Goal: Information Seeking & Learning: Find specific page/section

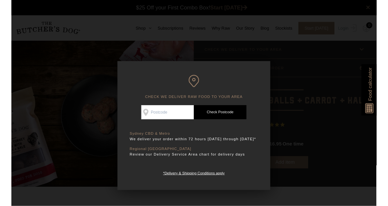
scroll to position [0, 0]
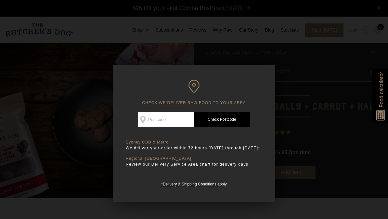
click at [227, 151] on p "We deliver your order within 72 hours Monday through Friday*" at bounding box center [194, 148] width 137 height 7
click at [219, 151] on p "We deliver your order within 72 hours [DATE] through [DATE]*" at bounding box center [194, 148] width 137 height 7
click at [178, 123] on input "Check Availability At" at bounding box center [166, 119] width 56 height 15
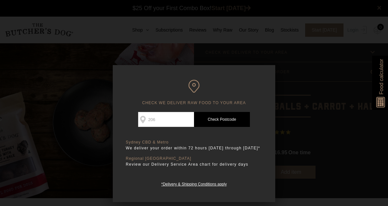
type input "2065"
click at [228, 118] on link "Check Postcode" at bounding box center [222, 119] width 56 height 15
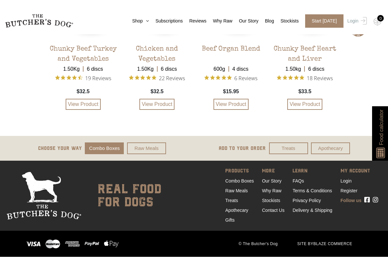
scroll to position [1628, 0]
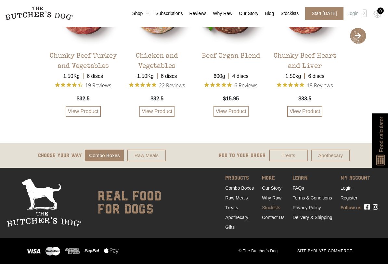
click at [265, 205] on link "Stockists" at bounding box center [271, 207] width 18 height 5
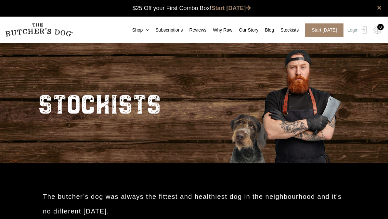
scroll to position [0, 0]
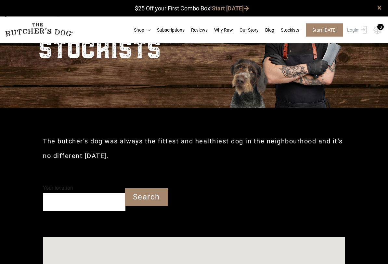
type input "2065"
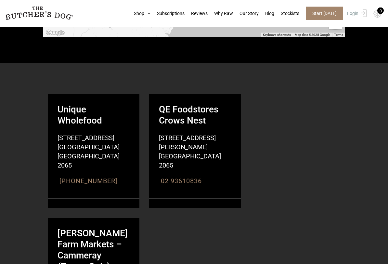
scroll to position [402, 0]
click at [172, 117] on strong "QE Foodstores Crows Nest" at bounding box center [195, 110] width 92 height 32
click at [172, 116] on strong "QE Foodstores Crows Nest" at bounding box center [195, 110] width 92 height 32
click at [170, 140] on span "53 Willoughby Road" at bounding box center [188, 142] width 78 height 18
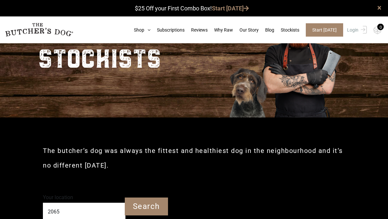
scroll to position [0, 0]
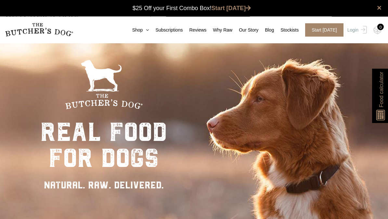
scroll to position [0, 0]
click at [137, 28] on link "Shop" at bounding box center [137, 30] width 23 height 7
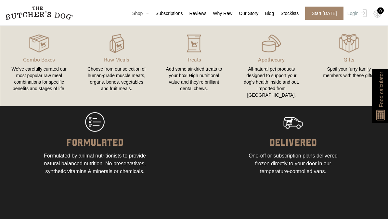
scroll to position [569, 0]
click at [264, 75] on div "All-natural pet products designed to support your dog’s health inside and out. …" at bounding box center [272, 82] width 62 height 33
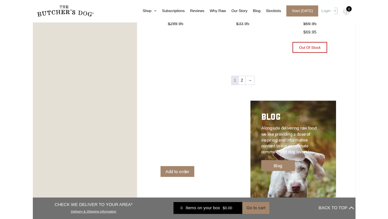
scroll to position [757, 0]
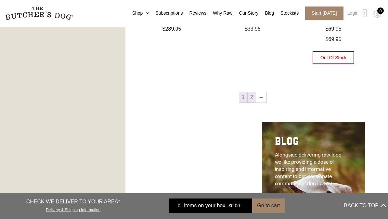
click at [255, 96] on link "2" at bounding box center [252, 97] width 8 height 10
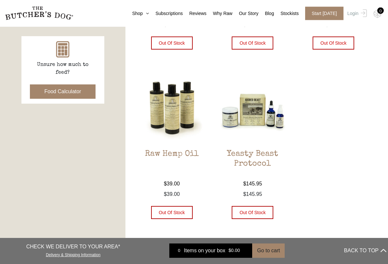
scroll to position [294, 0]
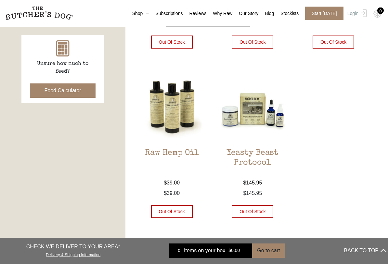
click at [248, 153] on h2 "Yeasty Beast Protocol" at bounding box center [253, 163] width 72 height 31
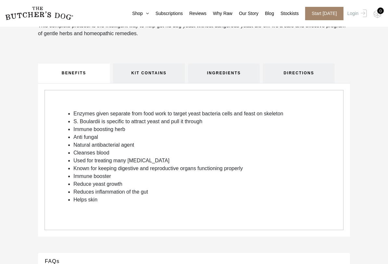
scroll to position [372, 0]
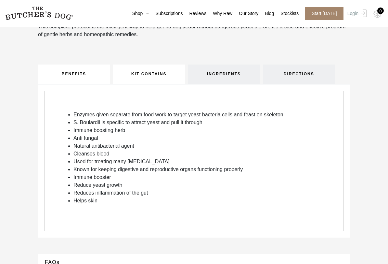
click at [131, 72] on link "KIT CONTAINS" at bounding box center [149, 74] width 72 height 20
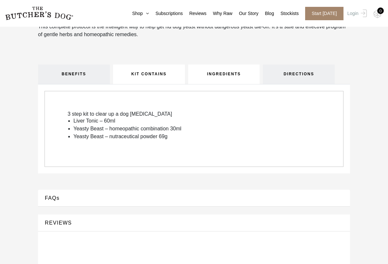
click at [206, 76] on link "INGREDIENTS" at bounding box center [224, 74] width 72 height 20
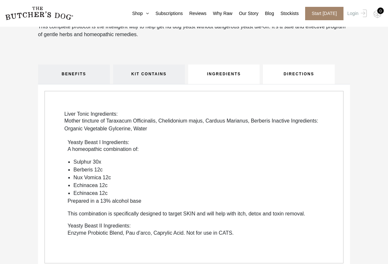
click at [293, 82] on link "DIRECTIONS" at bounding box center [299, 74] width 72 height 20
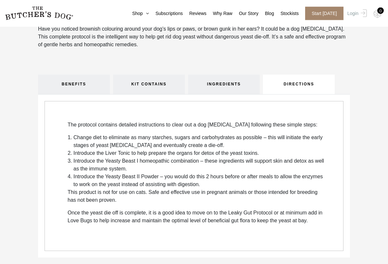
scroll to position [361, 0]
click at [201, 84] on link "INGREDIENTS" at bounding box center [224, 85] width 72 height 20
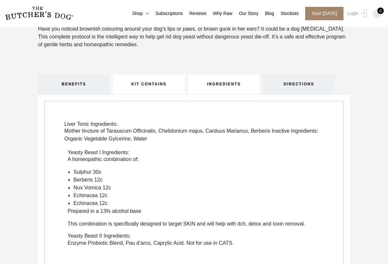
click at [132, 92] on link "KIT CONTAINS" at bounding box center [149, 85] width 72 height 20
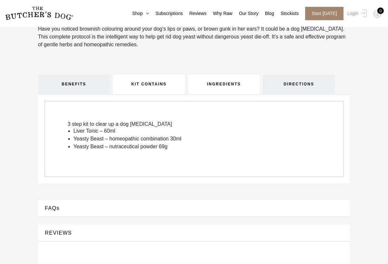
click at [199, 82] on link "INGREDIENTS" at bounding box center [224, 85] width 72 height 20
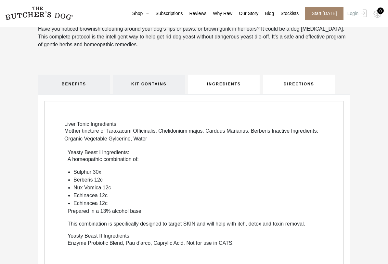
click at [287, 87] on link "DIRECTIONS" at bounding box center [299, 85] width 72 height 20
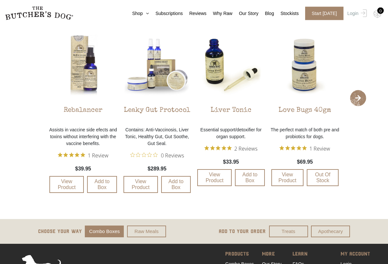
scroll to position [965, 0]
click at [291, 69] on img at bounding box center [305, 64] width 71 height 71
click at [302, 107] on div "Love Bugs 40gm" at bounding box center [305, 111] width 53 height 23
click at [300, 117] on div "Love Bugs 40gm" at bounding box center [305, 111] width 53 height 23
click at [300, 81] on img at bounding box center [305, 64] width 71 height 71
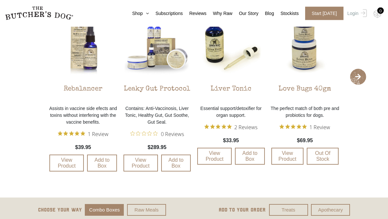
scroll to position [984, 0]
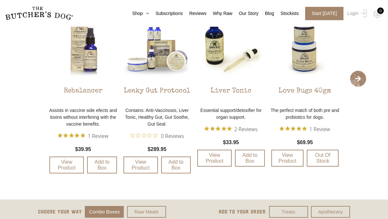
click at [133, 63] on img at bounding box center [157, 45] width 71 height 71
click at [137, 91] on div "Leaky Gut Protocol" at bounding box center [157, 92] width 66 height 23
click at [140, 89] on div "Leaky Gut Protocol" at bounding box center [157, 92] width 66 height 23
click at [138, 132] on span "Rated 0 out of 5 stars from 0 reviews. Jump to reviews." at bounding box center [145, 135] width 31 height 9
click at [139, 94] on div "Leaky Gut Protocol" at bounding box center [157, 92] width 66 height 23
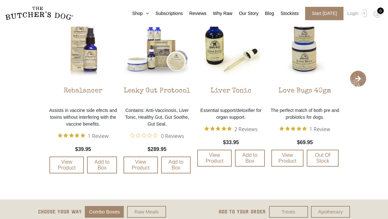
click at [144, 58] on img at bounding box center [157, 45] width 71 height 71
click at [148, 65] on img at bounding box center [157, 45] width 71 height 71
click at [151, 96] on div "Leaky Gut Protocol" at bounding box center [157, 92] width 66 height 23
click at [137, 166] on link "View Product" at bounding box center [141, 164] width 34 height 17
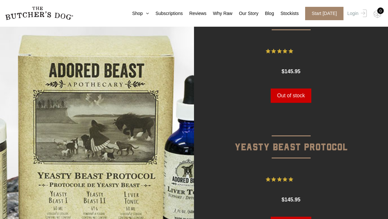
scroll to position [0, 0]
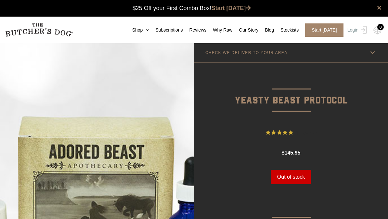
click at [30, 29] on img at bounding box center [39, 30] width 68 height 14
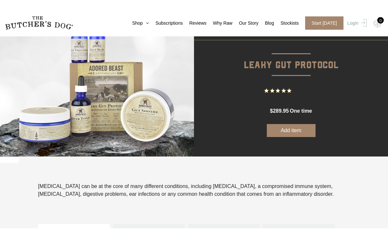
scroll to position [51, 0]
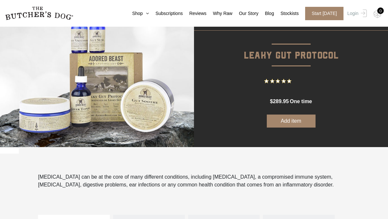
click at [140, 88] on img at bounding box center [97, 70] width 194 height 156
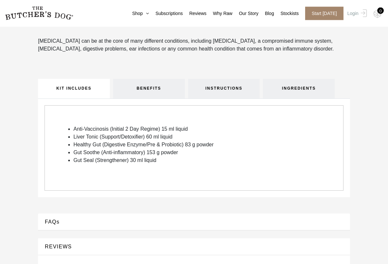
scroll to position [187, 0]
click at [202, 89] on link "INSTRUCTIONS" at bounding box center [224, 89] width 72 height 20
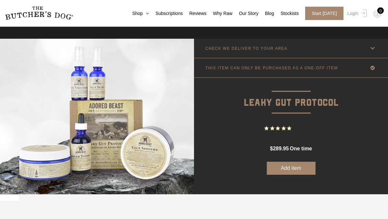
scroll to position [0, 0]
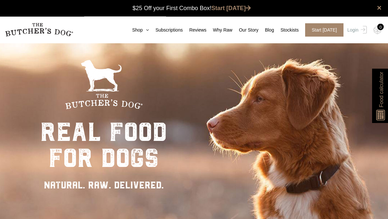
scroll to position [0, 0]
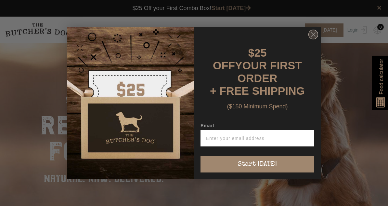
click at [313, 39] on circle "Close dialog" at bounding box center [313, 34] width 9 height 9
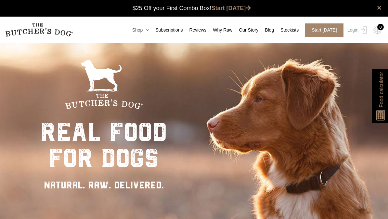
click at [133, 27] on link "Shop" at bounding box center [137, 30] width 23 height 7
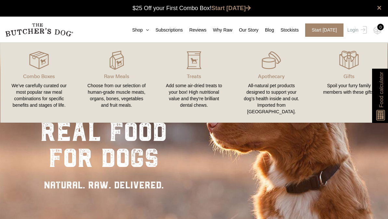
click at [108, 85] on div "Choose from our selection of human-grade muscle meats, organs, bones, vegetable…" at bounding box center [117, 95] width 62 height 26
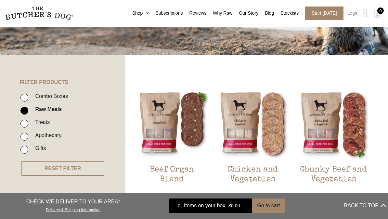
scroll to position [107, 0]
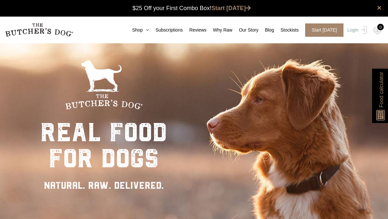
scroll to position [0, 0]
